Goal: Information Seeking & Learning: Learn about a topic

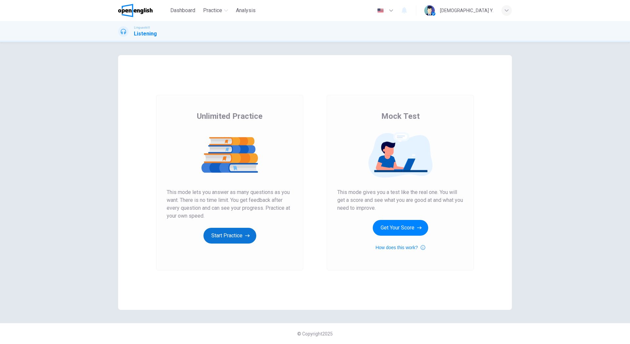
click at [229, 235] on button "Start Practice" at bounding box center [229, 236] width 53 height 16
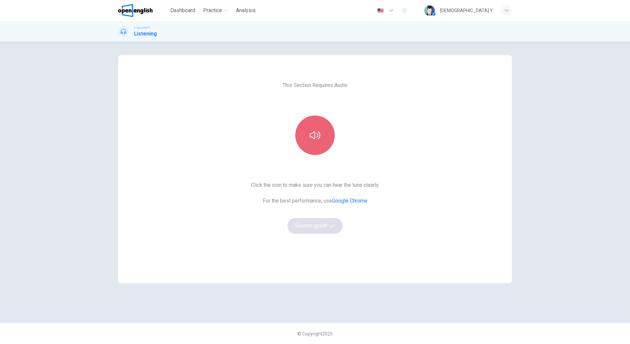
click at [325, 145] on button "button" at bounding box center [314, 134] width 39 height 39
click at [320, 228] on button "Sounds good!" at bounding box center [314, 226] width 55 height 16
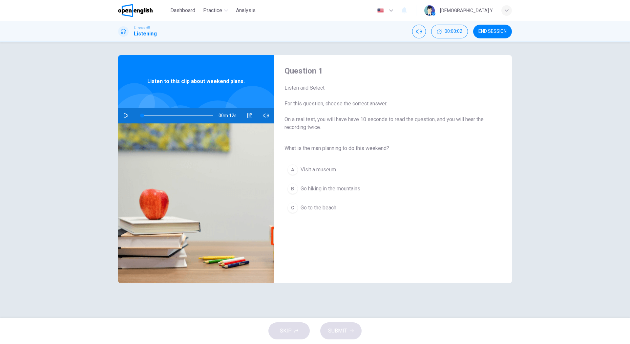
click at [127, 114] on icon "button" at bounding box center [126, 115] width 5 height 5
type input "*"
click at [322, 189] on span "Go hiking in the mountains" at bounding box center [330, 189] width 60 height 8
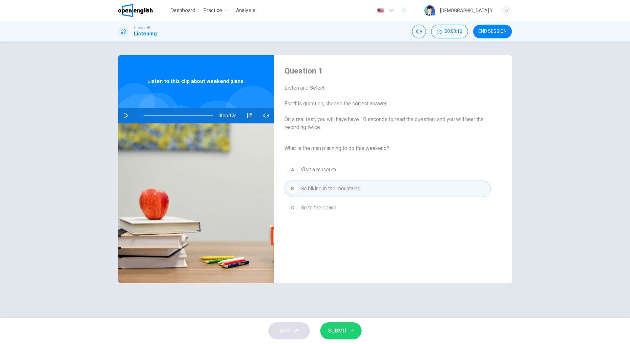
click at [346, 328] on span "SUBMIT" at bounding box center [337, 330] width 19 height 9
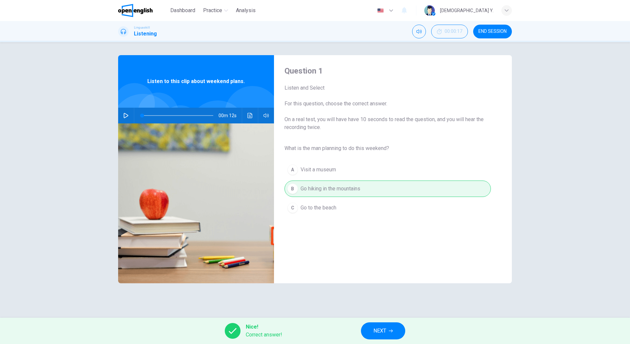
click at [381, 329] on span "NEXT" at bounding box center [379, 330] width 13 height 9
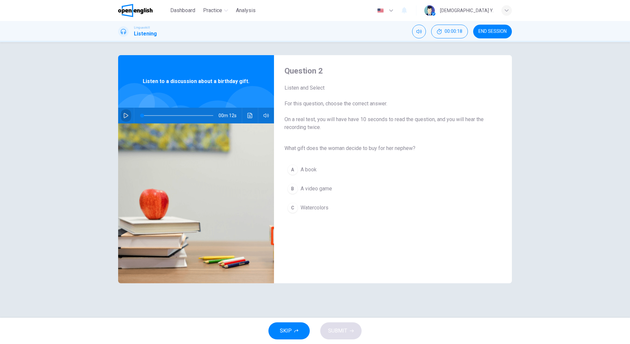
click at [129, 115] on button "button" at bounding box center [126, 116] width 10 height 16
type input "*"
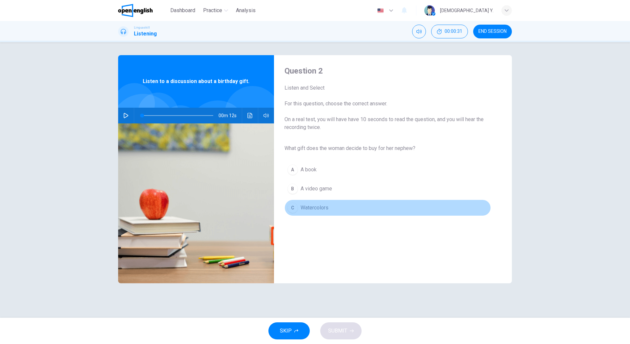
click at [307, 207] on span "Watercolors" at bounding box center [314, 208] width 28 height 8
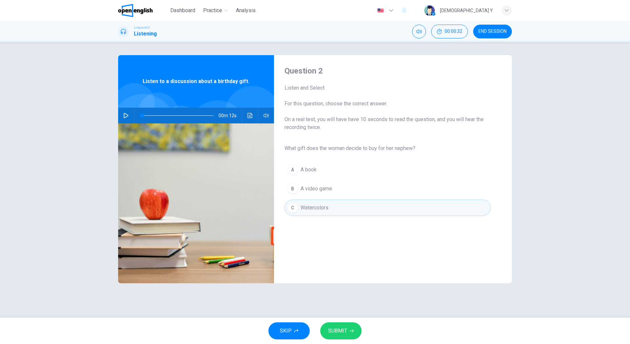
click at [338, 318] on div "SKIP SUBMIT" at bounding box center [315, 331] width 630 height 26
click at [343, 331] on span "SUBMIT" at bounding box center [337, 330] width 19 height 9
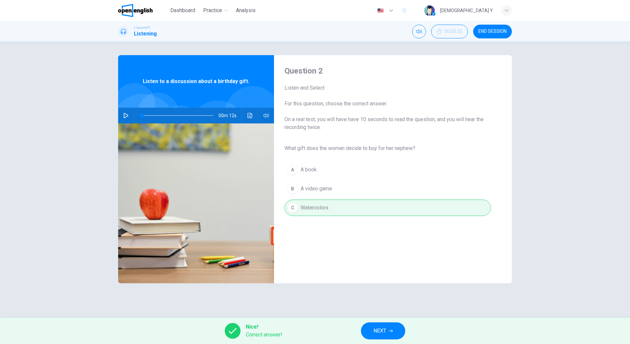
click at [380, 331] on span "NEXT" at bounding box center [379, 330] width 13 height 9
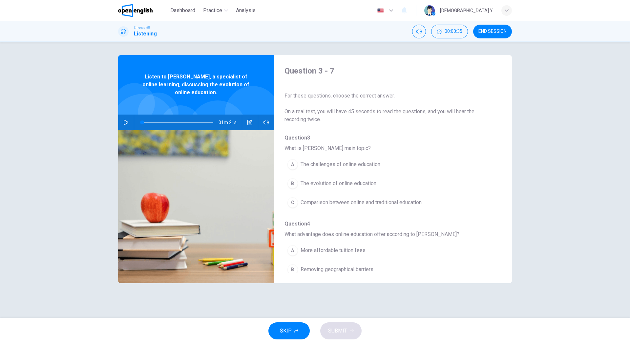
click at [124, 124] on icon "button" at bounding box center [125, 122] width 5 height 5
type input "**"
click at [489, 32] on span "END SESSION" at bounding box center [492, 31] width 28 height 5
